Goal: Transaction & Acquisition: Purchase product/service

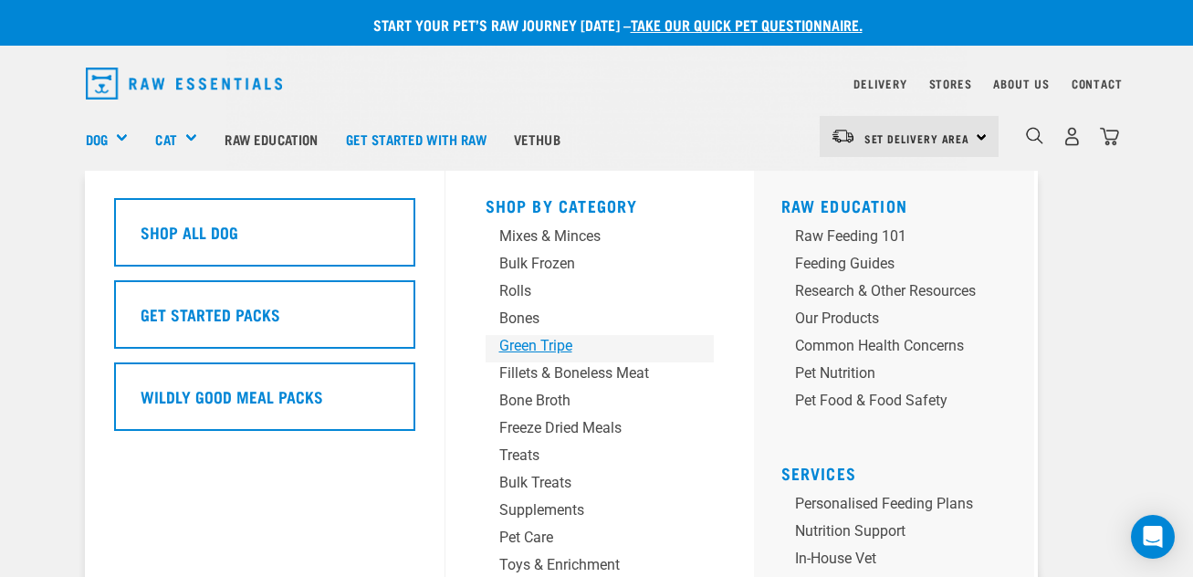
click at [510, 350] on div "Green Tripe" at bounding box center [584, 346] width 171 height 22
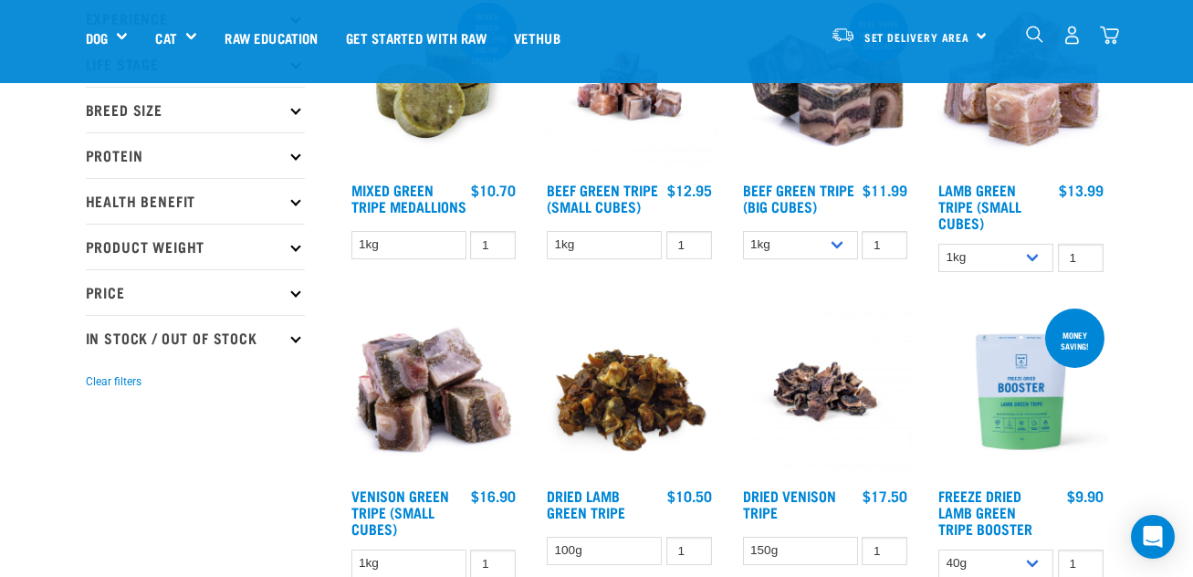
scroll to position [183, 0]
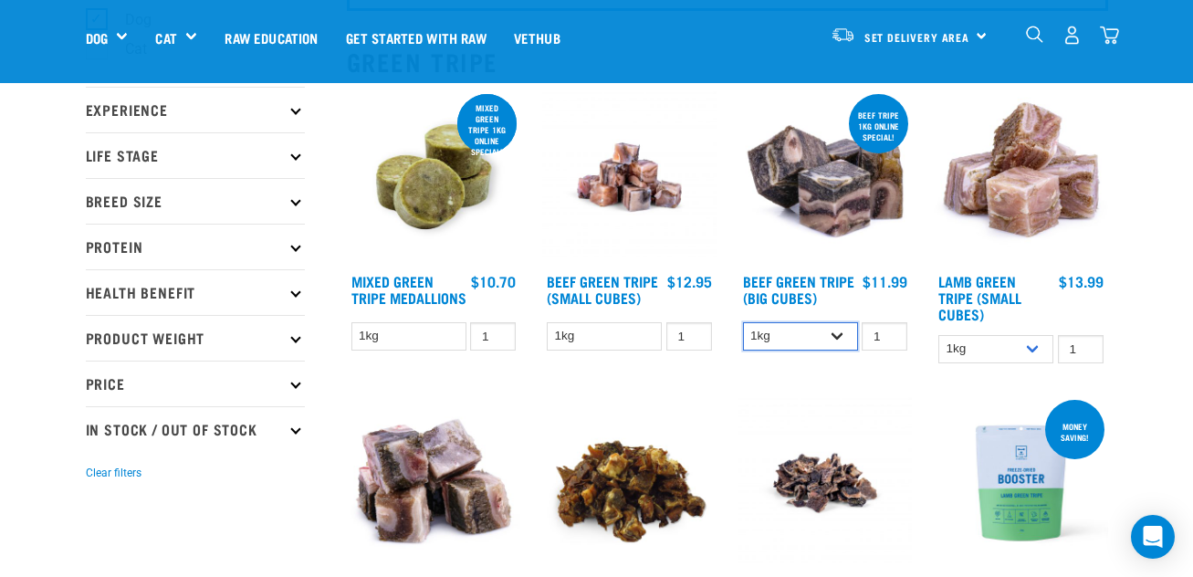
click at [843, 338] on select "1kg 3kg Bulk (10kg)" at bounding box center [800, 336] width 115 height 28
click at [743, 322] on select "1kg 3kg Bulk (10kg)" at bounding box center [800, 336] width 115 height 28
click at [821, 345] on select "1kg 3kg Bulk (10kg)" at bounding box center [800, 336] width 115 height 28
select select "344958"
click at [743, 322] on select "1kg 3kg Bulk (10kg)" at bounding box center [800, 336] width 115 height 28
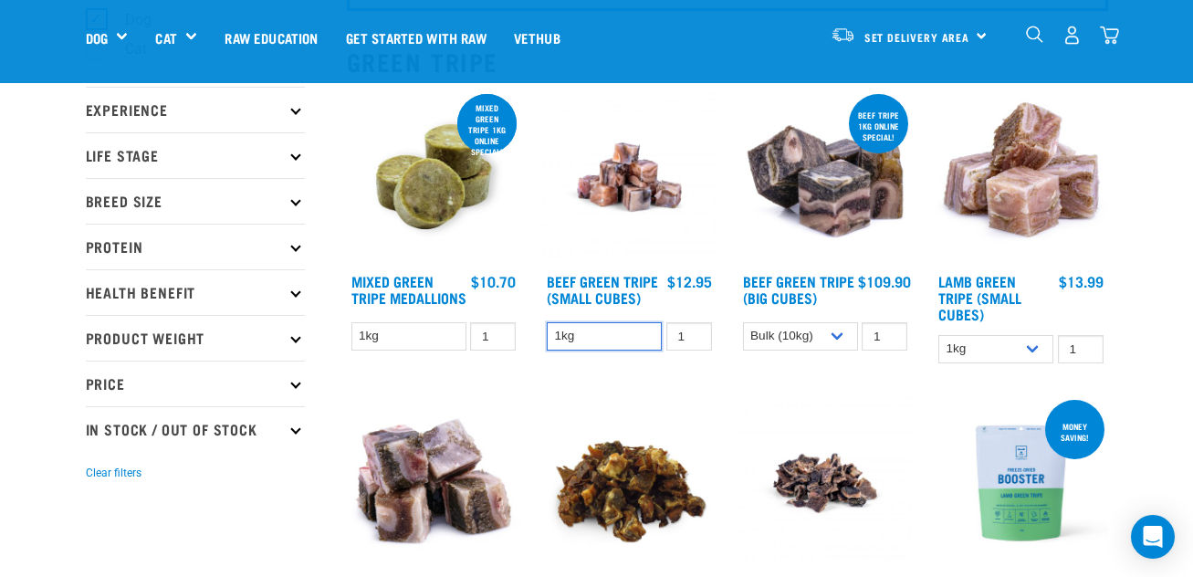
click at [652, 340] on select "1kg" at bounding box center [604, 336] width 115 height 28
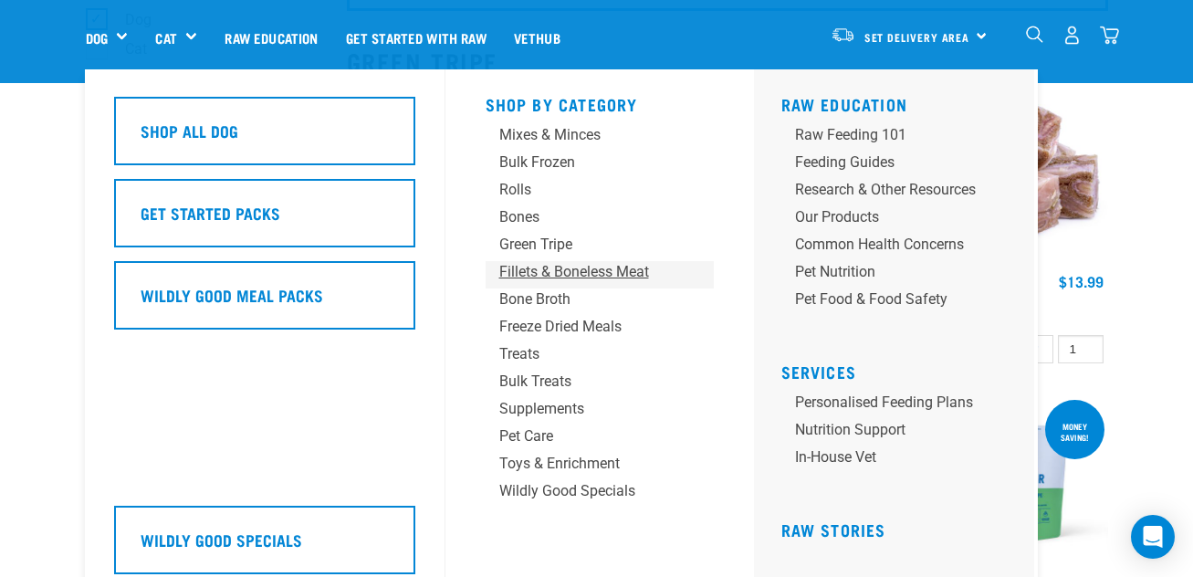
click at [538, 274] on div "Fillets & Boneless Meat" at bounding box center [584, 272] width 171 height 22
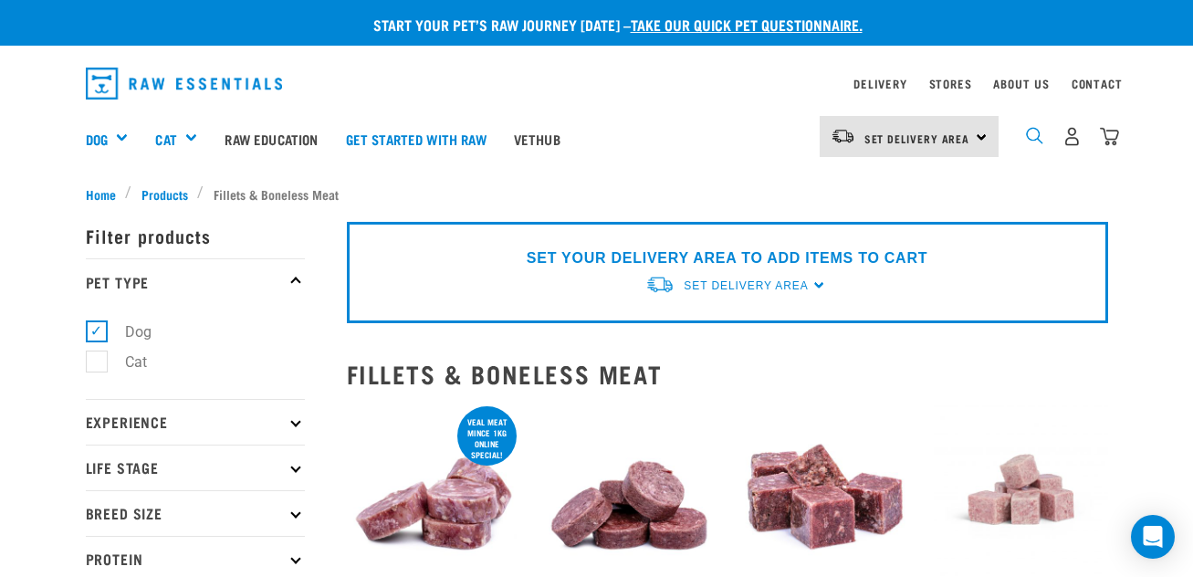
click at [1037, 139] on img "dropdown navigation" at bounding box center [1034, 135] width 17 height 17
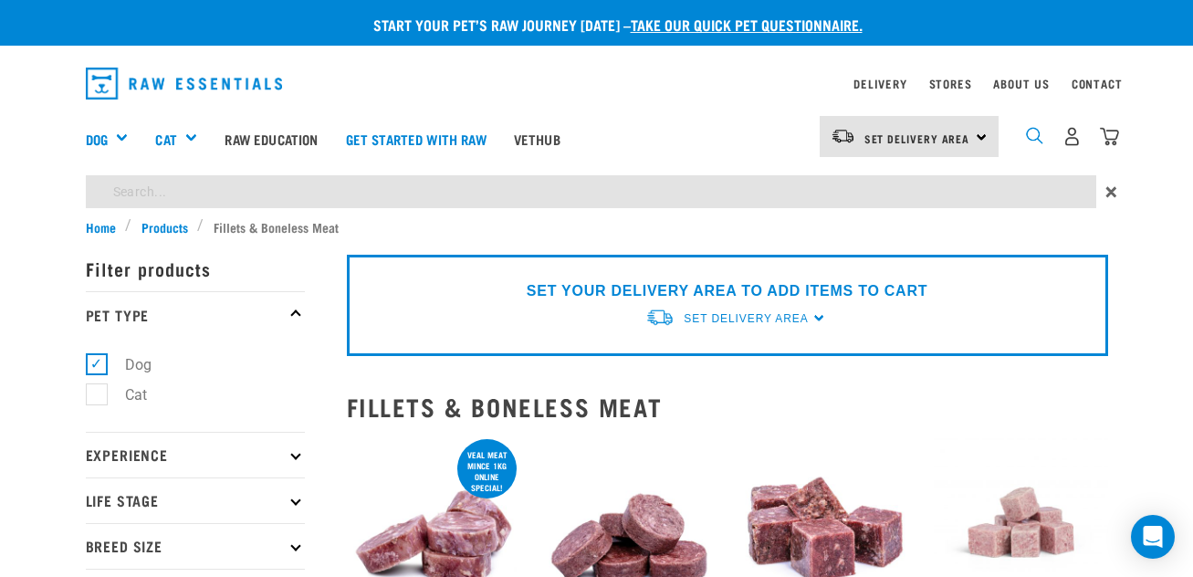
click at [1033, 140] on img "dropdown navigation" at bounding box center [1034, 135] width 17 height 17
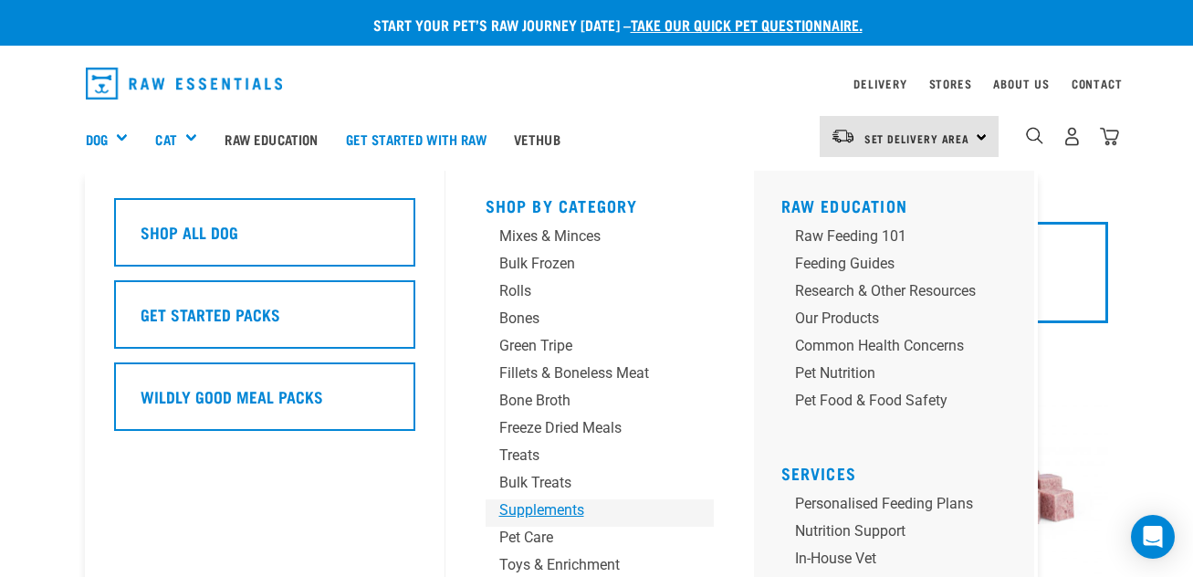
scroll to position [91, 0]
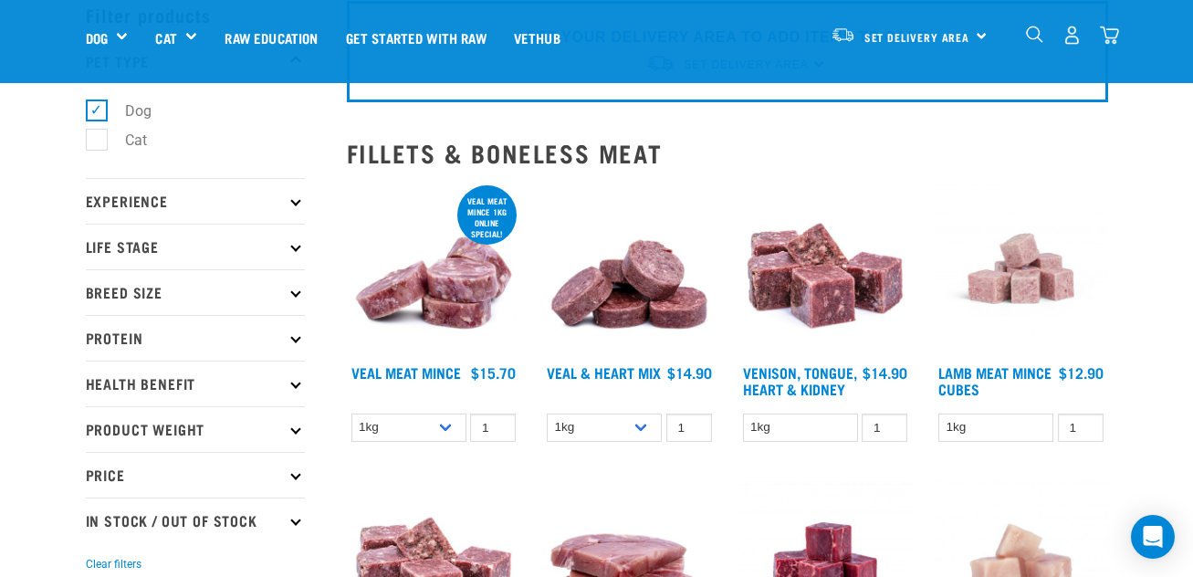
click at [1029, 27] on img "dropdown navigation" at bounding box center [1034, 34] width 17 height 17
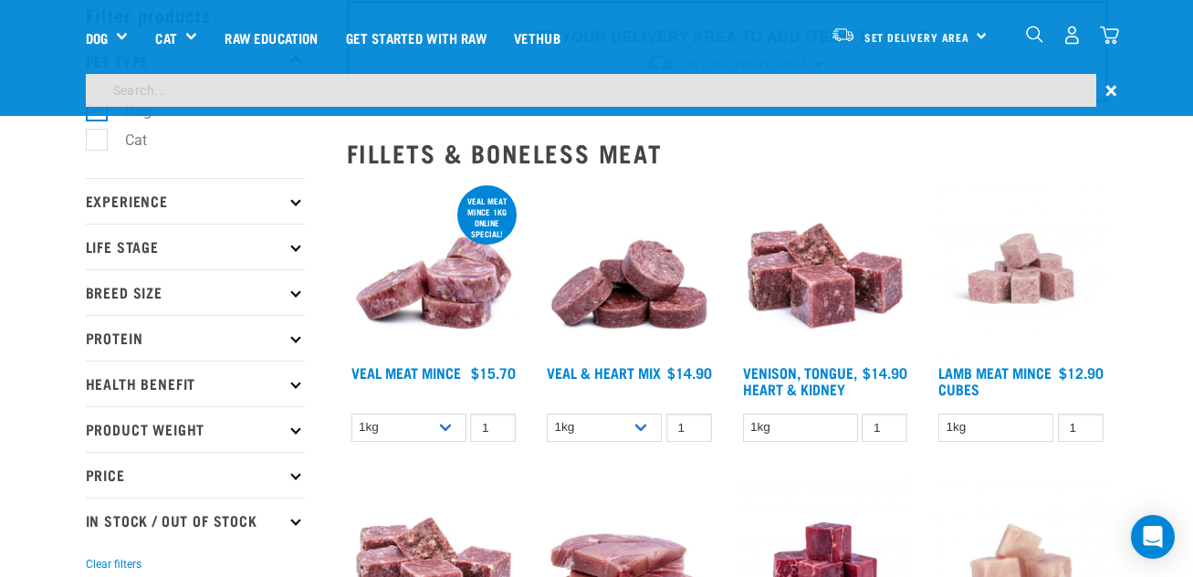
scroll to position [37, 0]
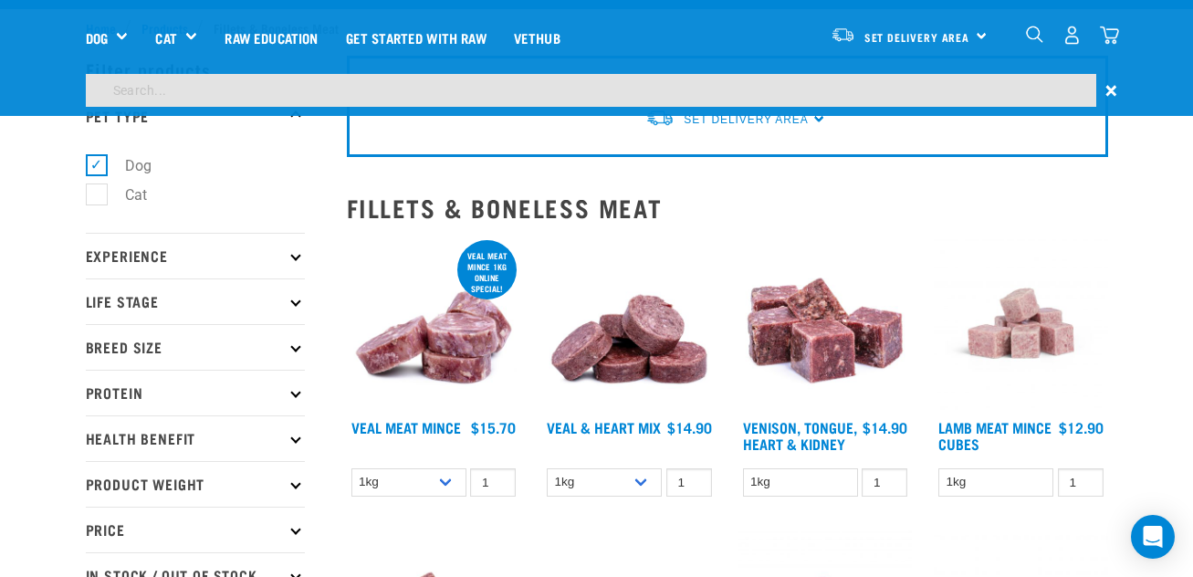
click at [136, 99] on input "search" at bounding box center [591, 90] width 1010 height 33
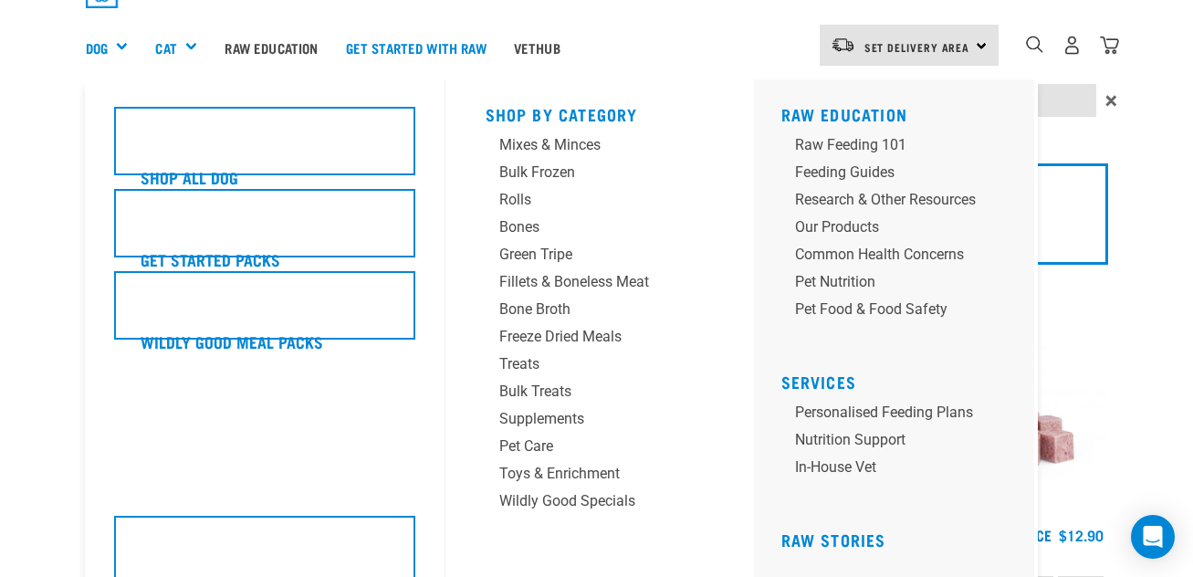
type input "chicken"
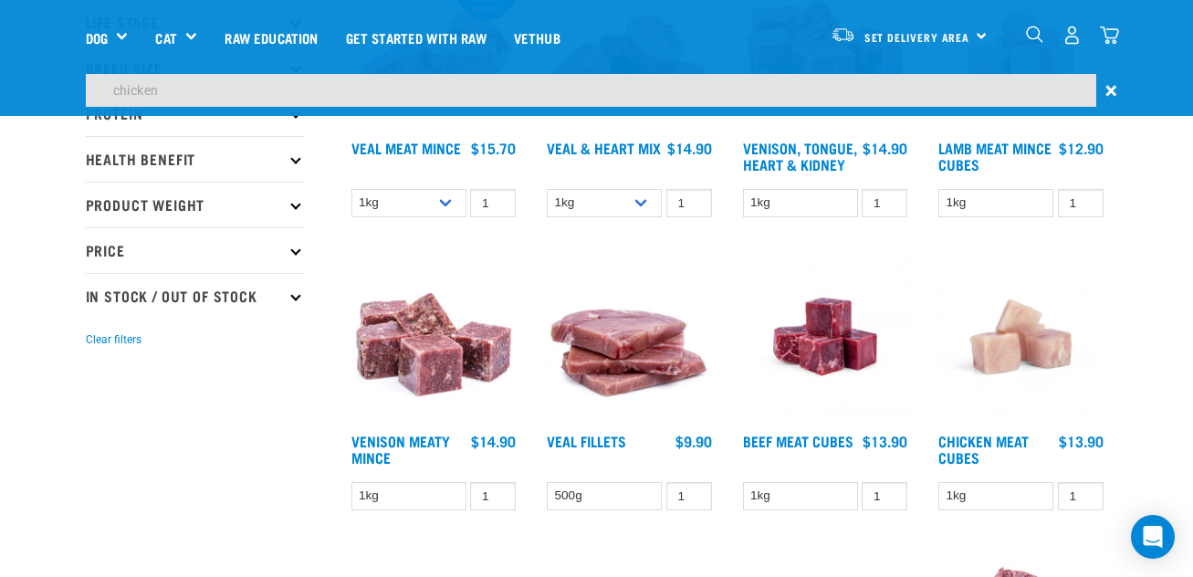
scroll to position [0, 0]
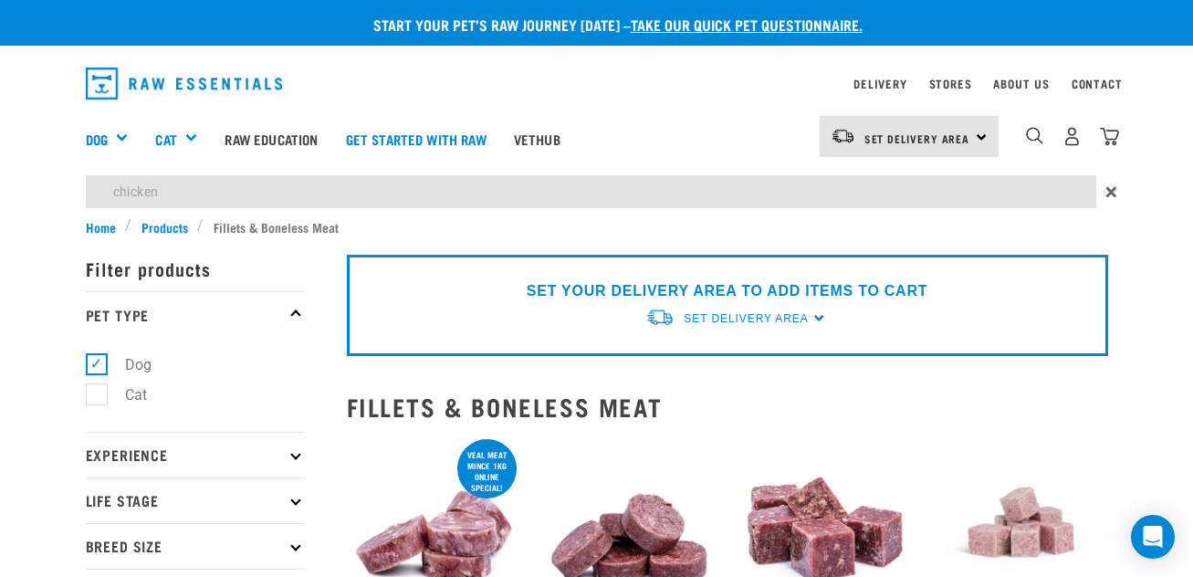
click at [921, 79] on div "Delivery Stores About Us Contact Set Delivery Area" at bounding box center [596, 136] width 1193 height 162
click at [924, 128] on link "Set Delivery Area" at bounding box center [917, 138] width 106 height 29
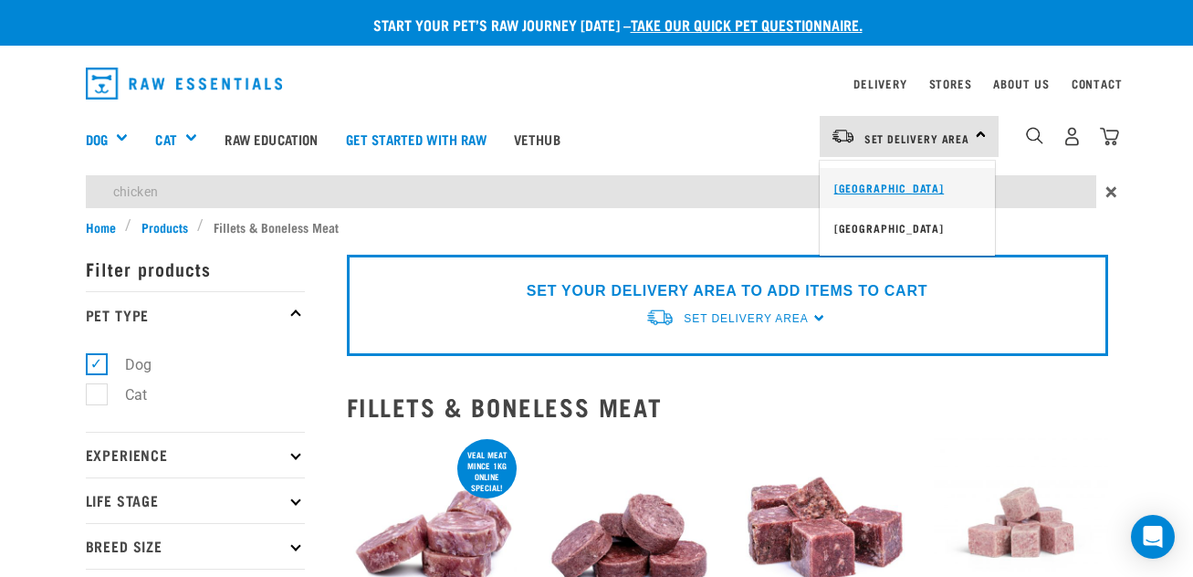
click at [858, 193] on link "[GEOGRAPHIC_DATA]" at bounding box center [906, 188] width 175 height 40
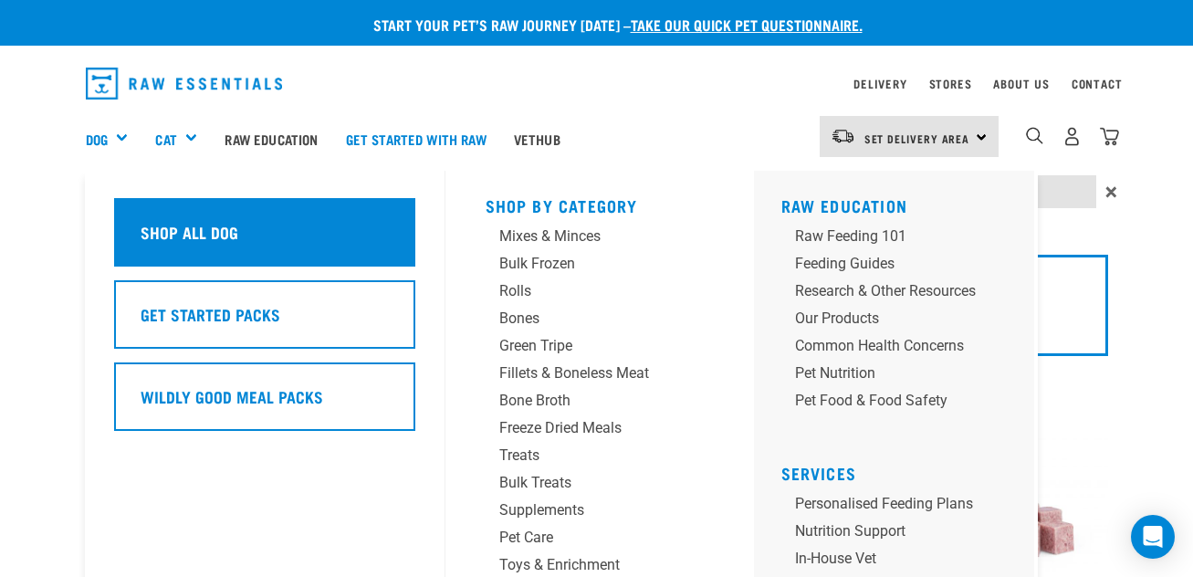
click at [149, 223] on h5 "Shop All Dog" at bounding box center [190, 232] width 98 height 24
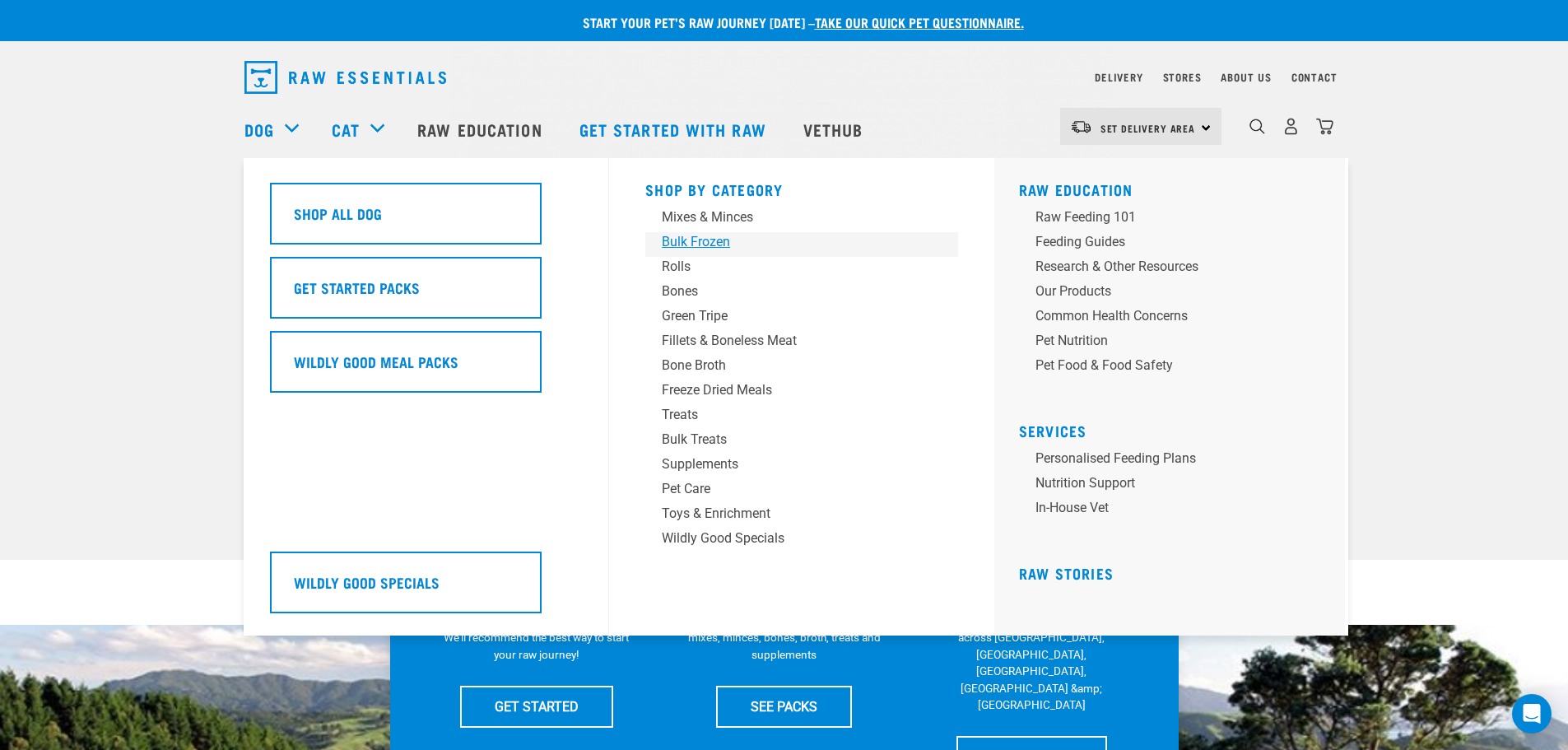
click at [700, 237] on div "Bulk Frozen" at bounding box center [790, 242] width 257 height 20
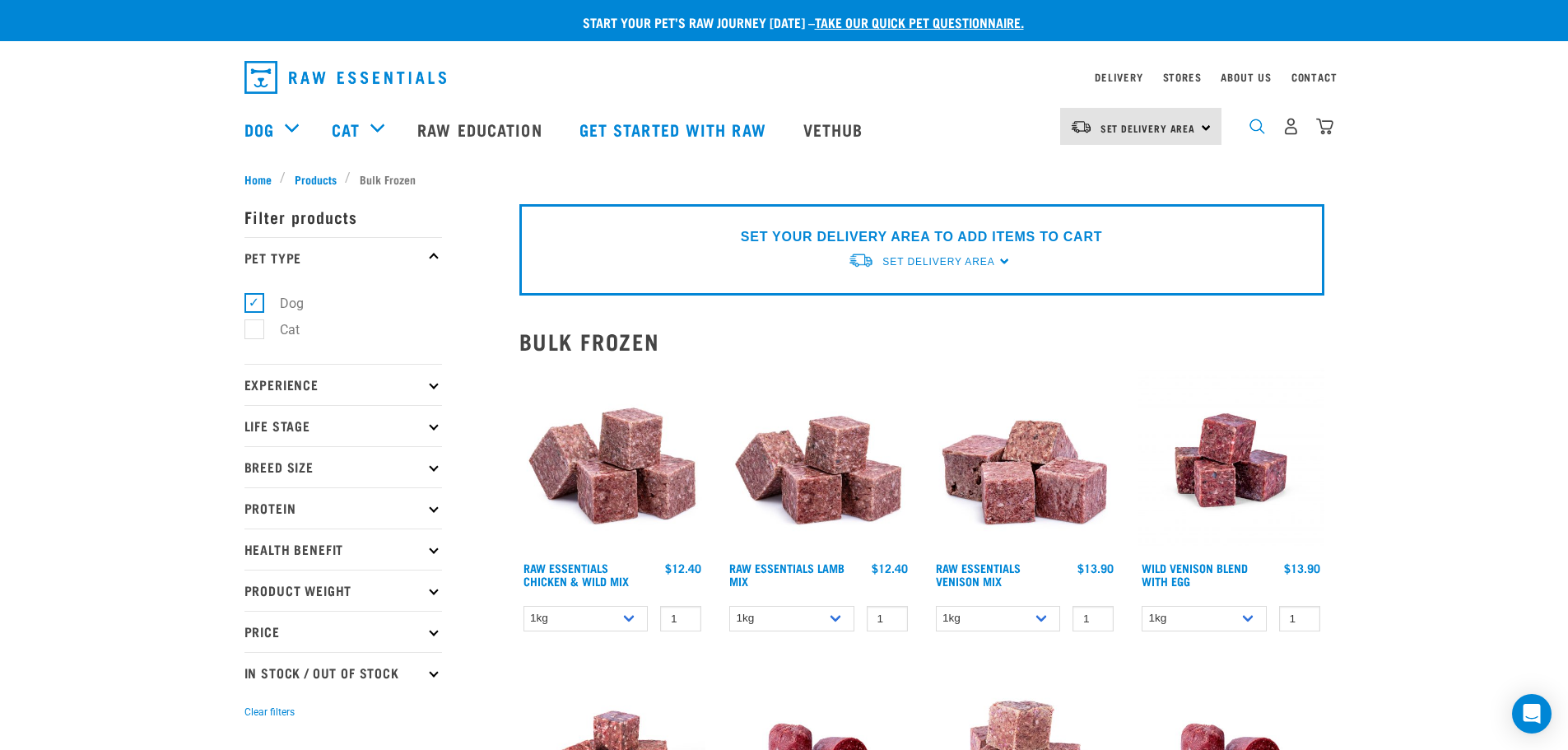
click at [1254, 132] on img "dropdown navigation" at bounding box center [1257, 125] width 15 height 15
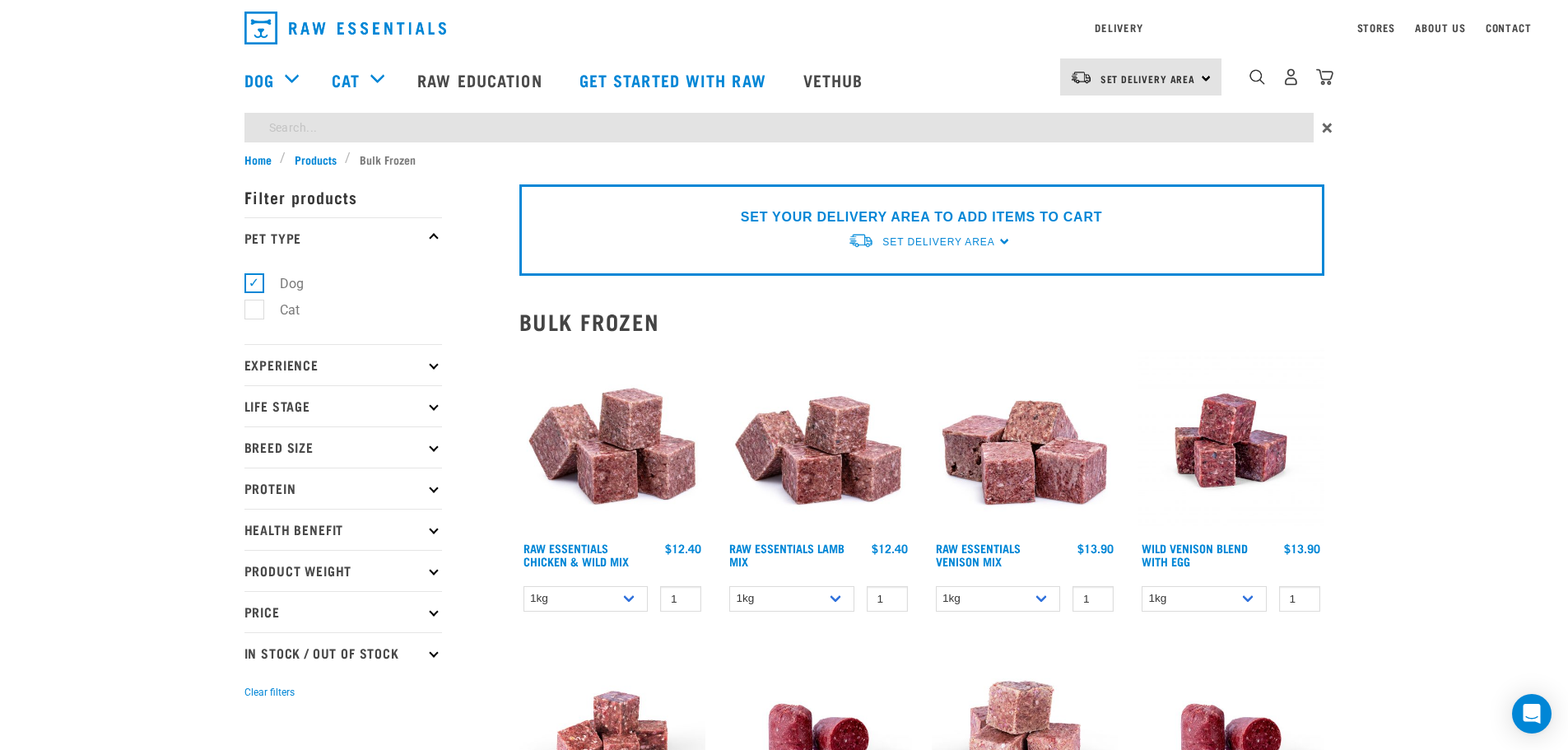
type input "Liver"
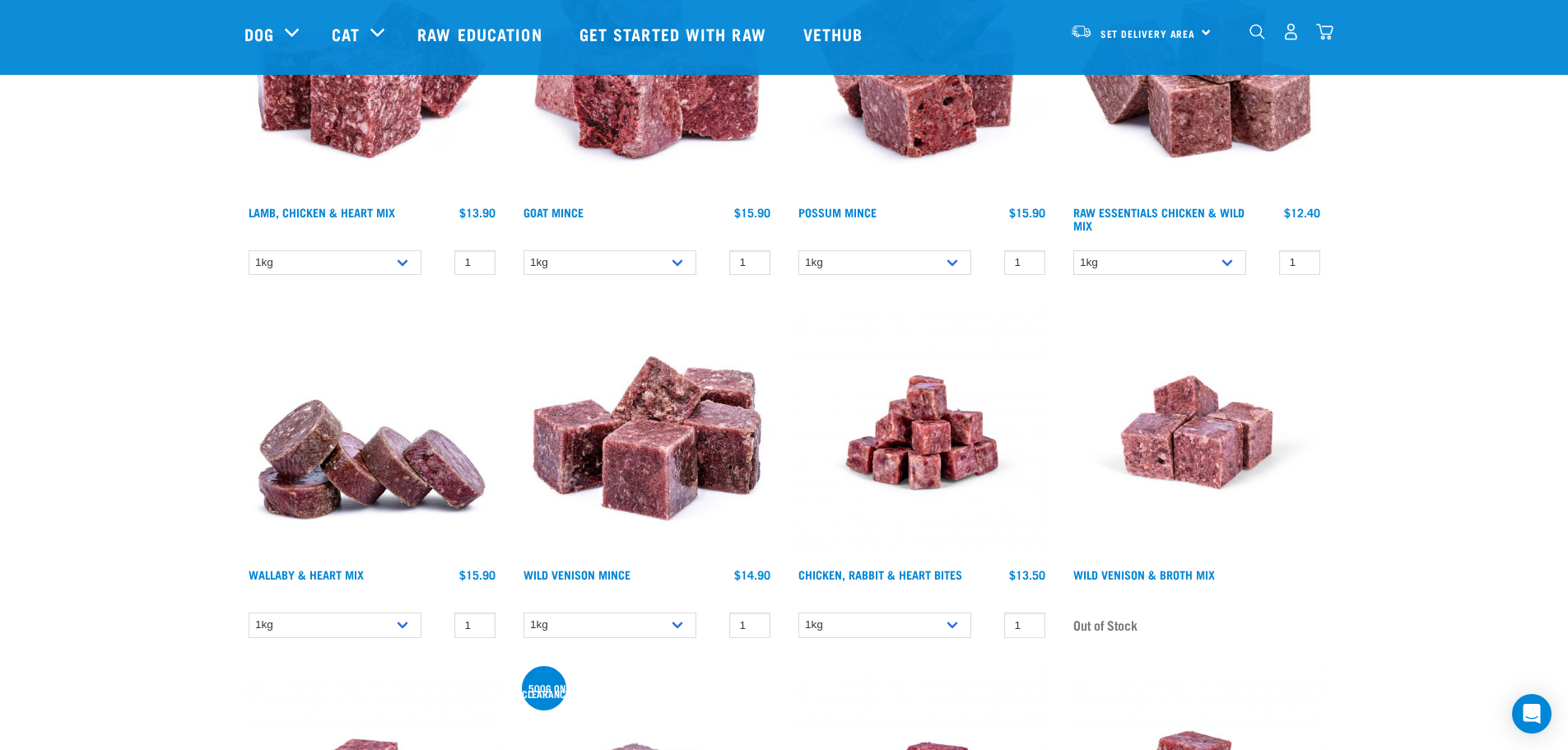
scroll to position [3459, 0]
